Goal: Transaction & Acquisition: Subscribe to service/newsletter

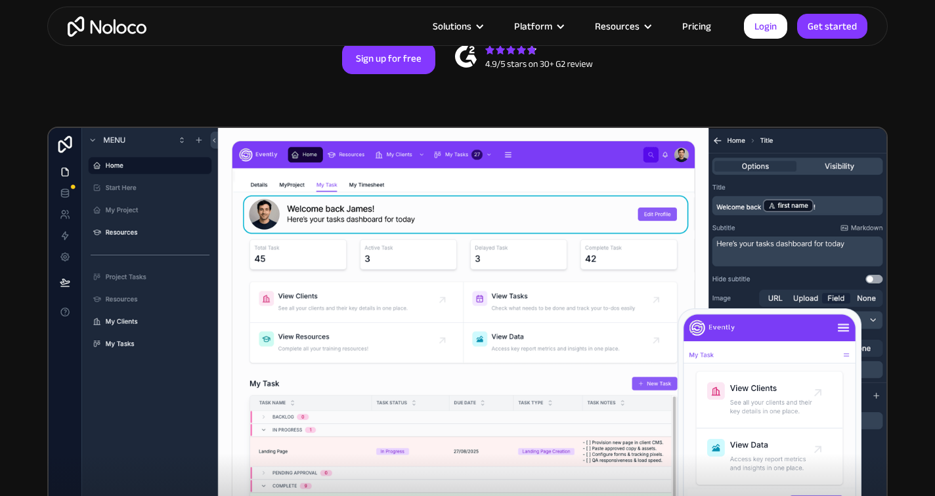
scroll to position [358, 0]
click at [695, 24] on link "Pricing" at bounding box center [697, 26] width 62 height 17
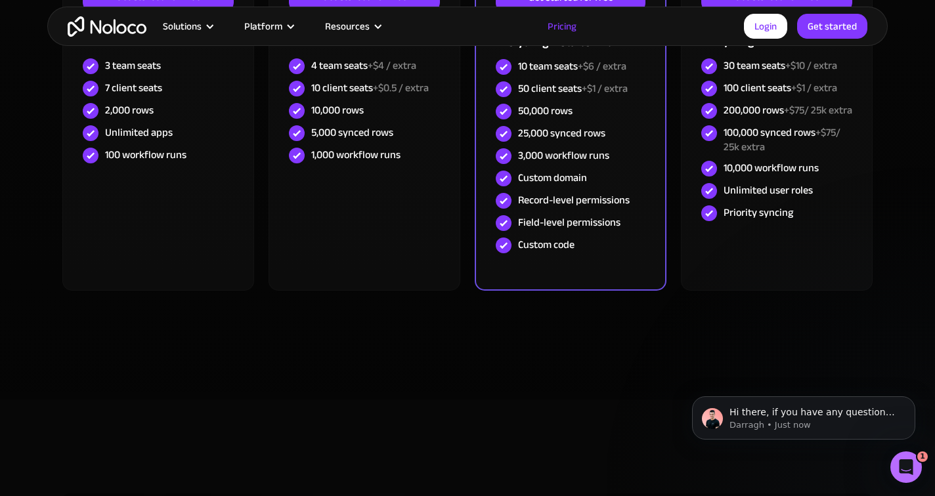
scroll to position [426, 0]
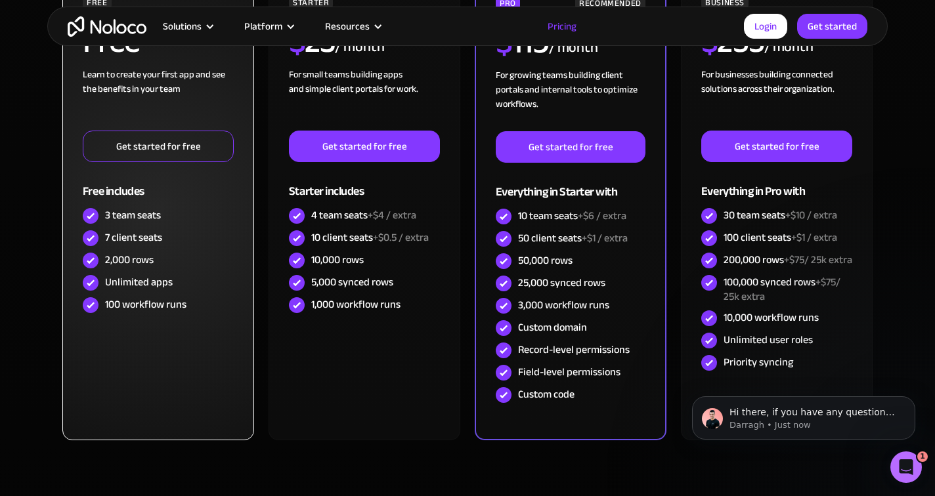
click at [187, 148] on link "Get started for free" at bounding box center [158, 147] width 151 height 32
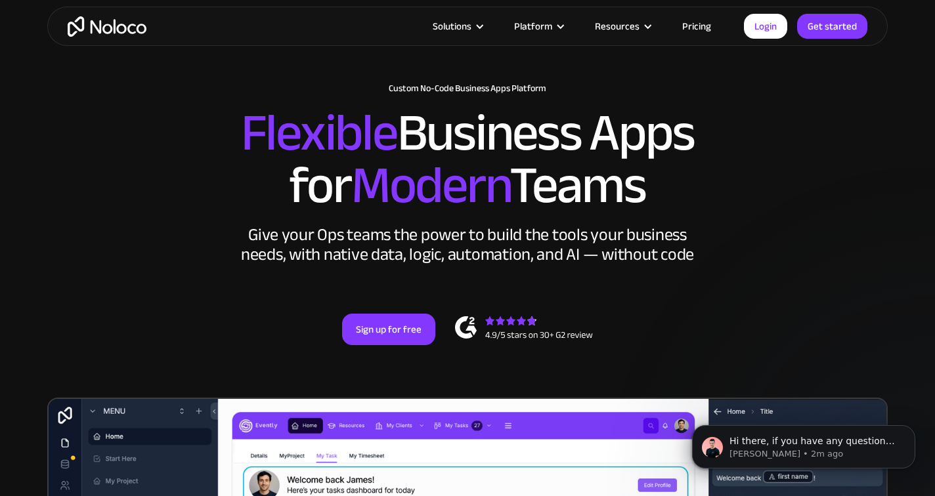
scroll to position [14, 0]
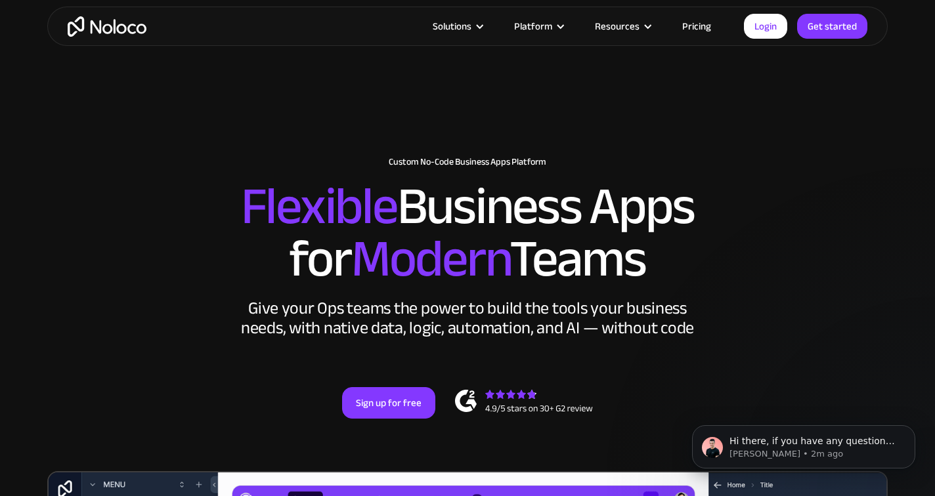
click at [697, 30] on link "Pricing" at bounding box center [697, 26] width 62 height 17
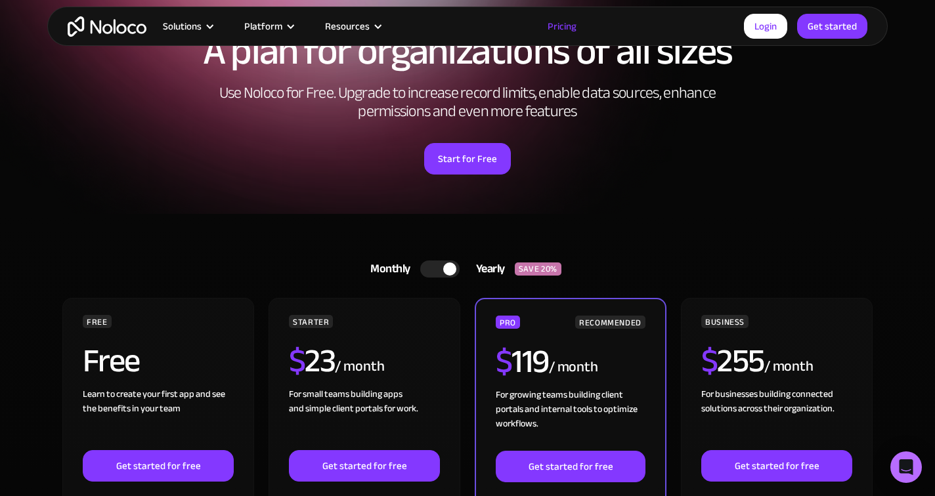
scroll to position [93, 0]
